Goal: Task Accomplishment & Management: Complete application form

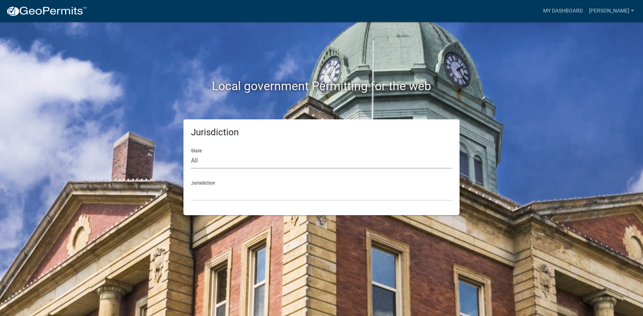
click at [199, 156] on select "All [US_STATE] [US_STATE] [US_STATE] [US_STATE] [US_STATE] [US_STATE] [US_STATE…" at bounding box center [321, 161] width 261 height 16
select select "[US_STATE]"
click at [191, 153] on select "All [US_STATE] [US_STATE] [US_STATE] [US_STATE] [US_STATE] [US_STATE] [US_STATE…" at bounding box center [321, 161] width 261 height 16
drag, startPoint x: 207, startPoint y: 163, endPoint x: 214, endPoint y: 194, distance: 31.8
click at [214, 194] on select "[GEOGRAPHIC_DATA], [US_STATE][PERSON_NAME][GEOGRAPHIC_DATA], [US_STATE][PERSON_…" at bounding box center [321, 193] width 261 height 16
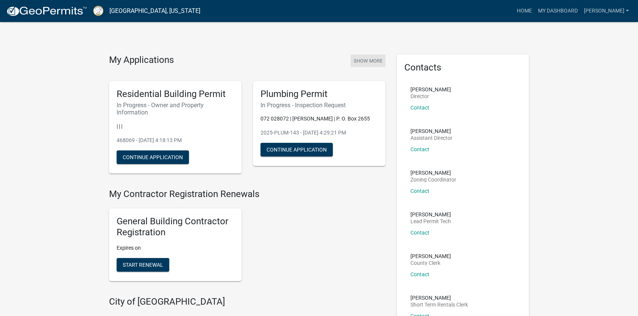
click at [367, 60] on button "Show More" at bounding box center [367, 60] width 35 height 12
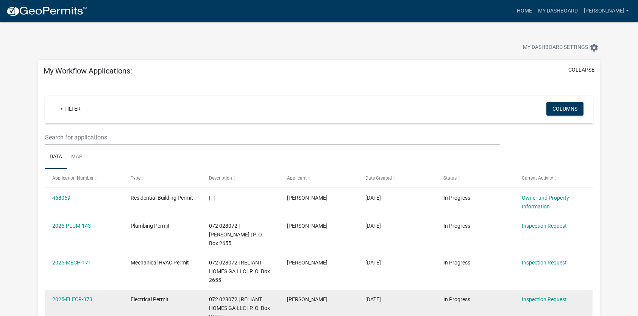
scroll to position [76, 0]
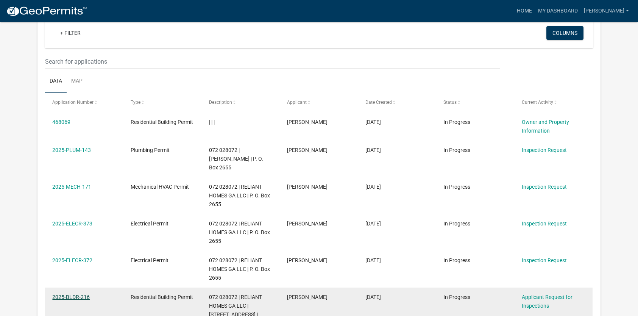
click at [69, 294] on link "2025-BLDR-216" at bounding box center [70, 297] width 37 height 6
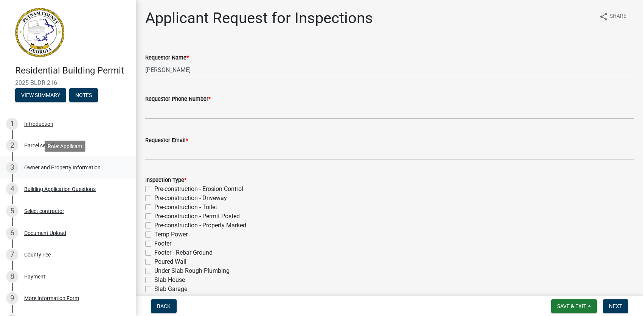
click at [52, 163] on div "3 Owner and Property Information" at bounding box center [65, 167] width 118 height 12
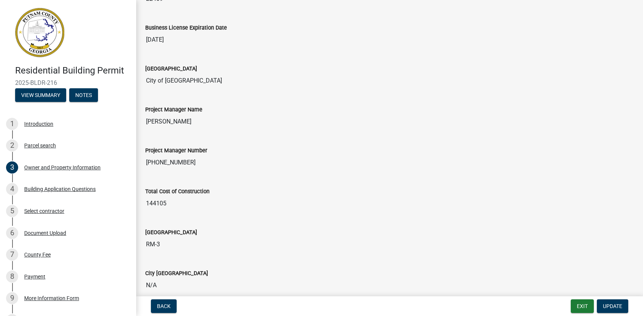
scroll to position [1185, 0]
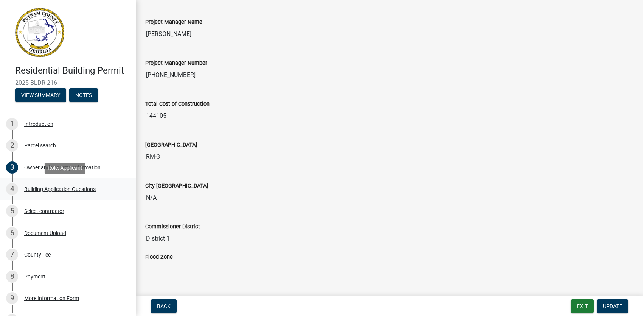
click at [54, 184] on div "4 Building Application Questions" at bounding box center [65, 189] width 118 height 12
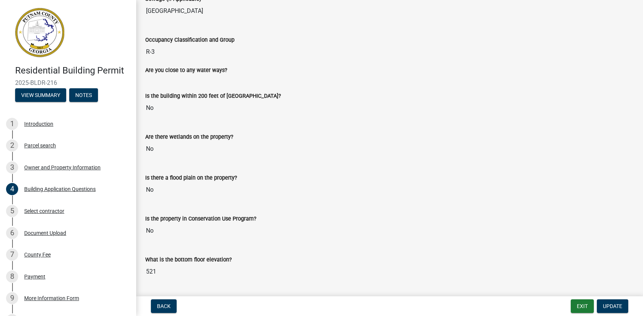
scroll to position [2119, 0]
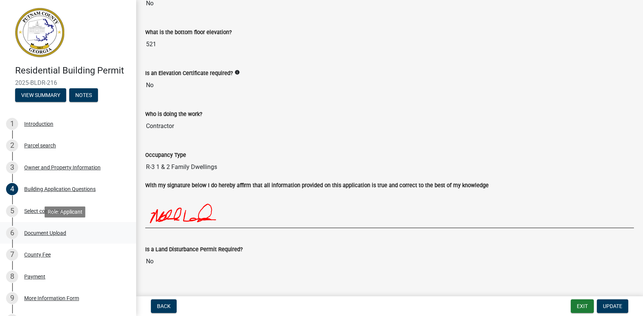
click at [56, 234] on div "Document Upload" at bounding box center [45, 232] width 42 height 5
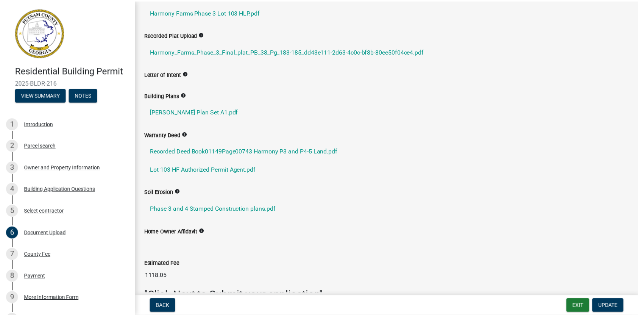
scroll to position [195, 0]
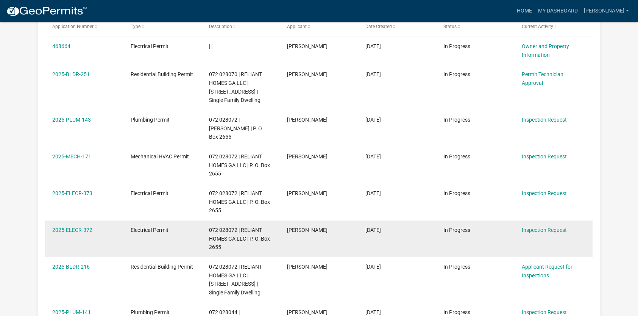
scroll to position [138, 0]
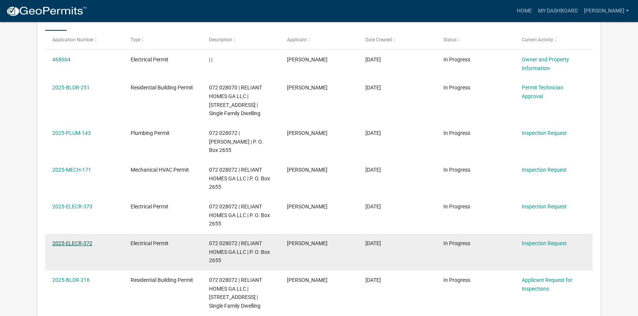
click at [79, 241] on link "2025-ELECR-372" at bounding box center [72, 243] width 40 height 6
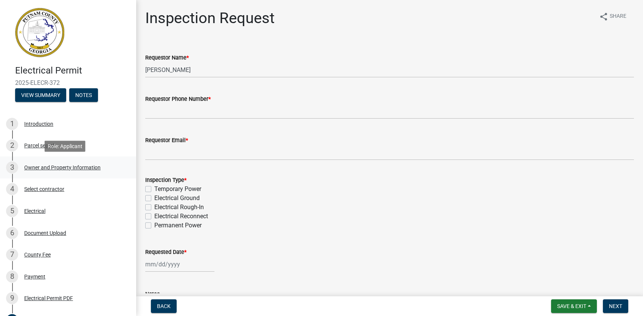
click at [59, 168] on div "Owner and Property Information" at bounding box center [62, 167] width 76 height 5
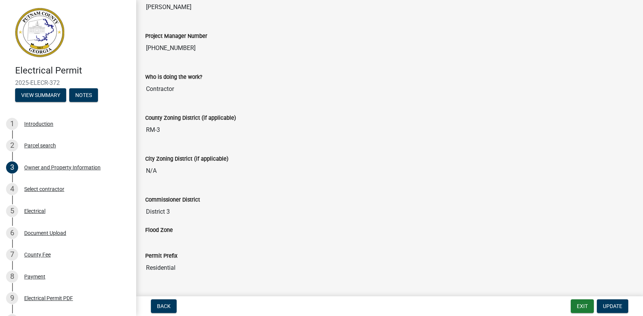
scroll to position [1263, 0]
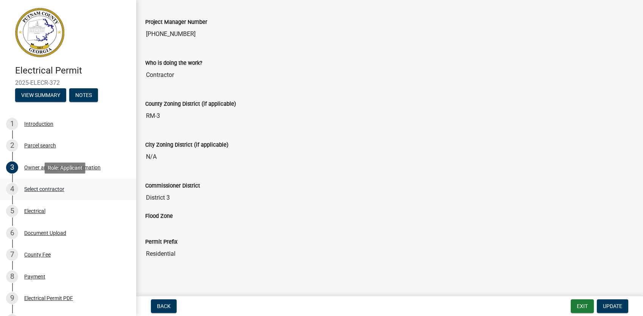
drag, startPoint x: 43, startPoint y: 189, endPoint x: 54, endPoint y: 182, distance: 12.9
click at [43, 189] on div "Select contractor" at bounding box center [44, 188] width 40 height 5
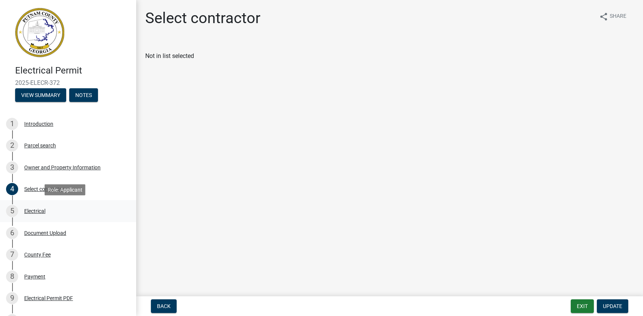
click at [31, 210] on div "Electrical" at bounding box center [34, 210] width 21 height 5
